Goal: Navigation & Orientation: Find specific page/section

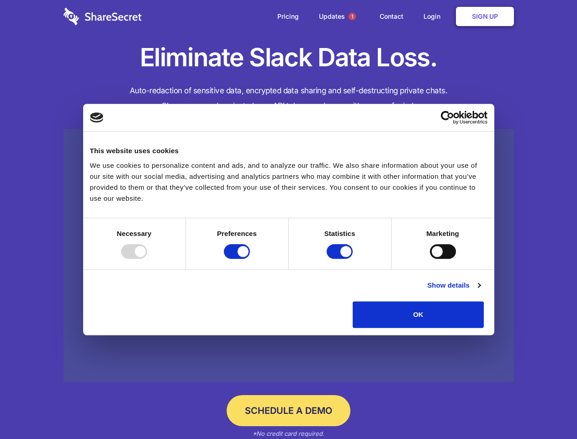
click at [147, 259] on div at bounding box center [134, 251] width 26 height 15
click at [250, 259] on input "Preferences" at bounding box center [237, 251] width 26 height 15
checkbox input "false"
click at [341, 259] on input "Statistics" at bounding box center [340, 251] width 26 height 15
checkbox input "false"
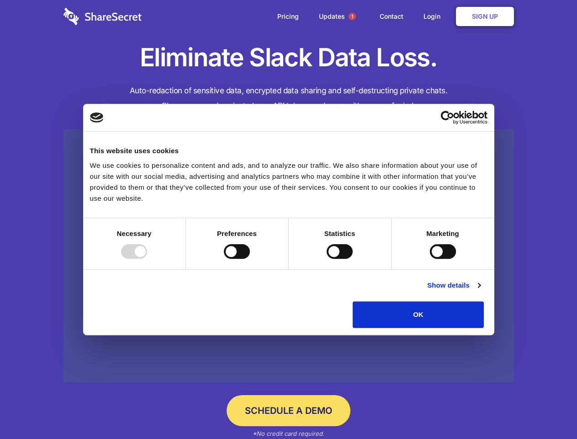
click at [430, 259] on input "Marketing" at bounding box center [443, 251] width 26 height 15
checkbox input "true"
click at [480, 291] on link "Show details" at bounding box center [453, 285] width 53 height 11
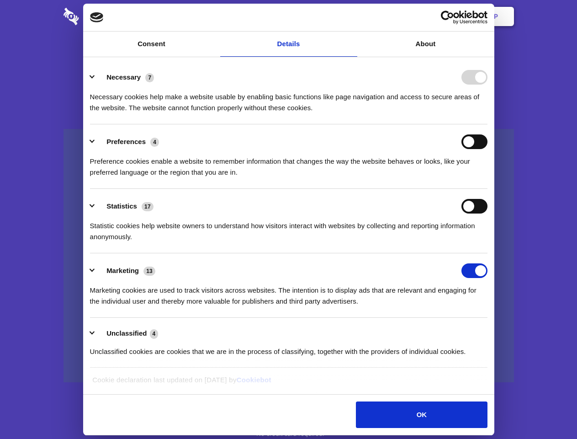
click at [488, 178] on div "Preferences 4 Preference cookies enable a website to remember information that …" at bounding box center [289, 155] width 398 height 43
click at [352, 16] on span "1" at bounding box center [352, 16] width 7 height 7
